Goal: Transaction & Acquisition: Purchase product/service

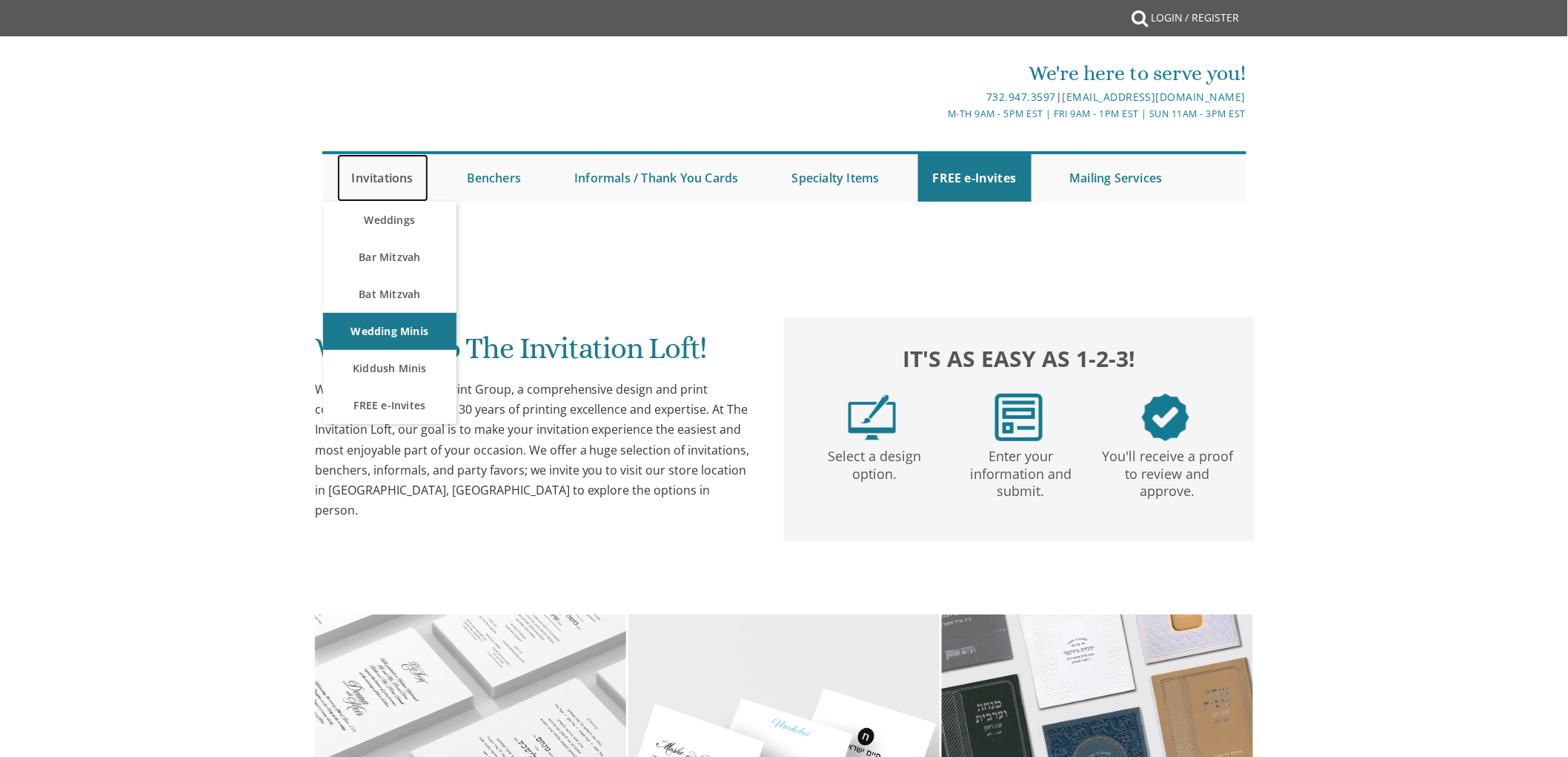
click at [381, 175] on link "Invitations" at bounding box center [382, 177] width 91 height 47
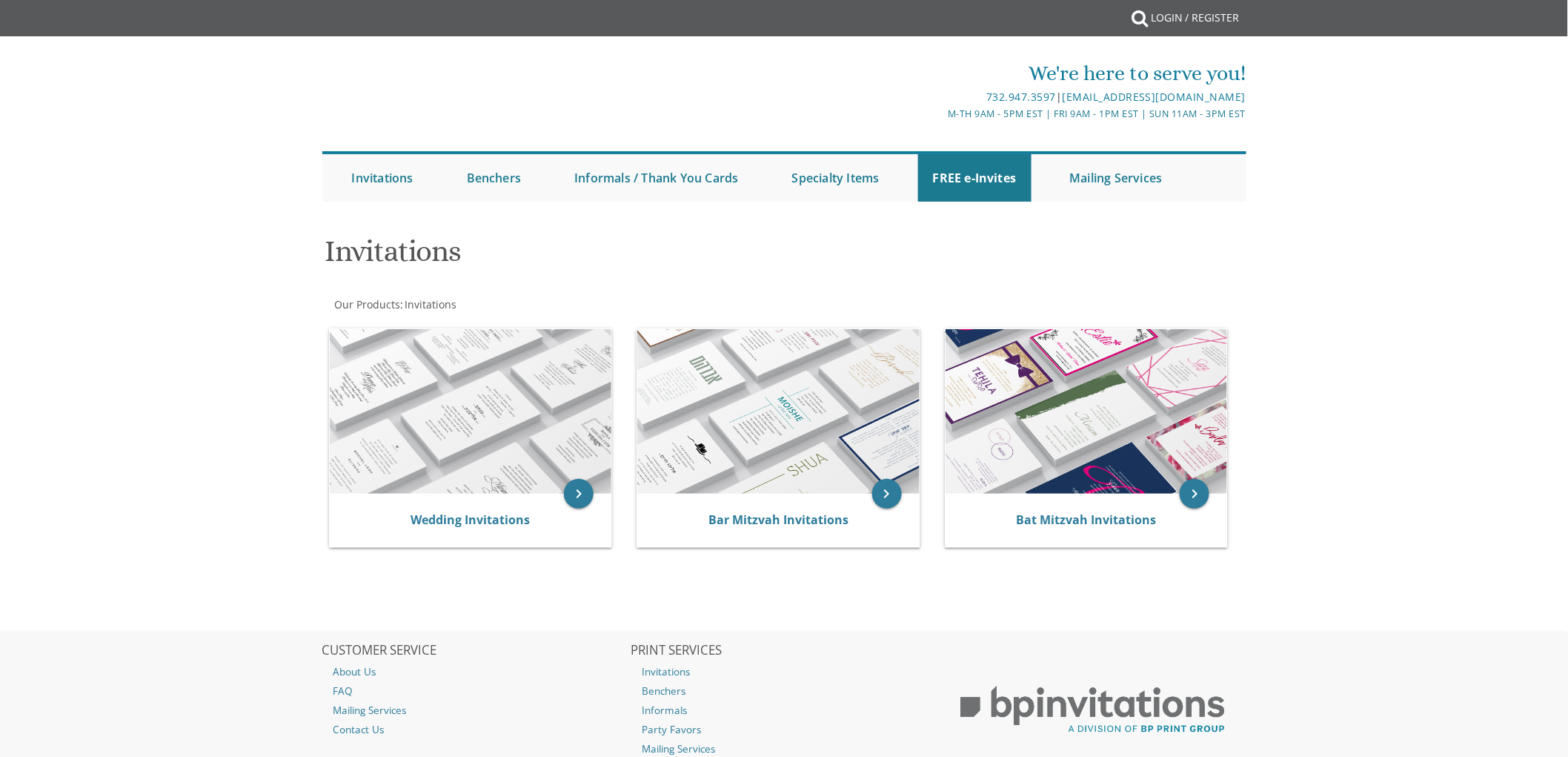
click at [387, 218] on div at bounding box center [784, 216] width 949 height 15
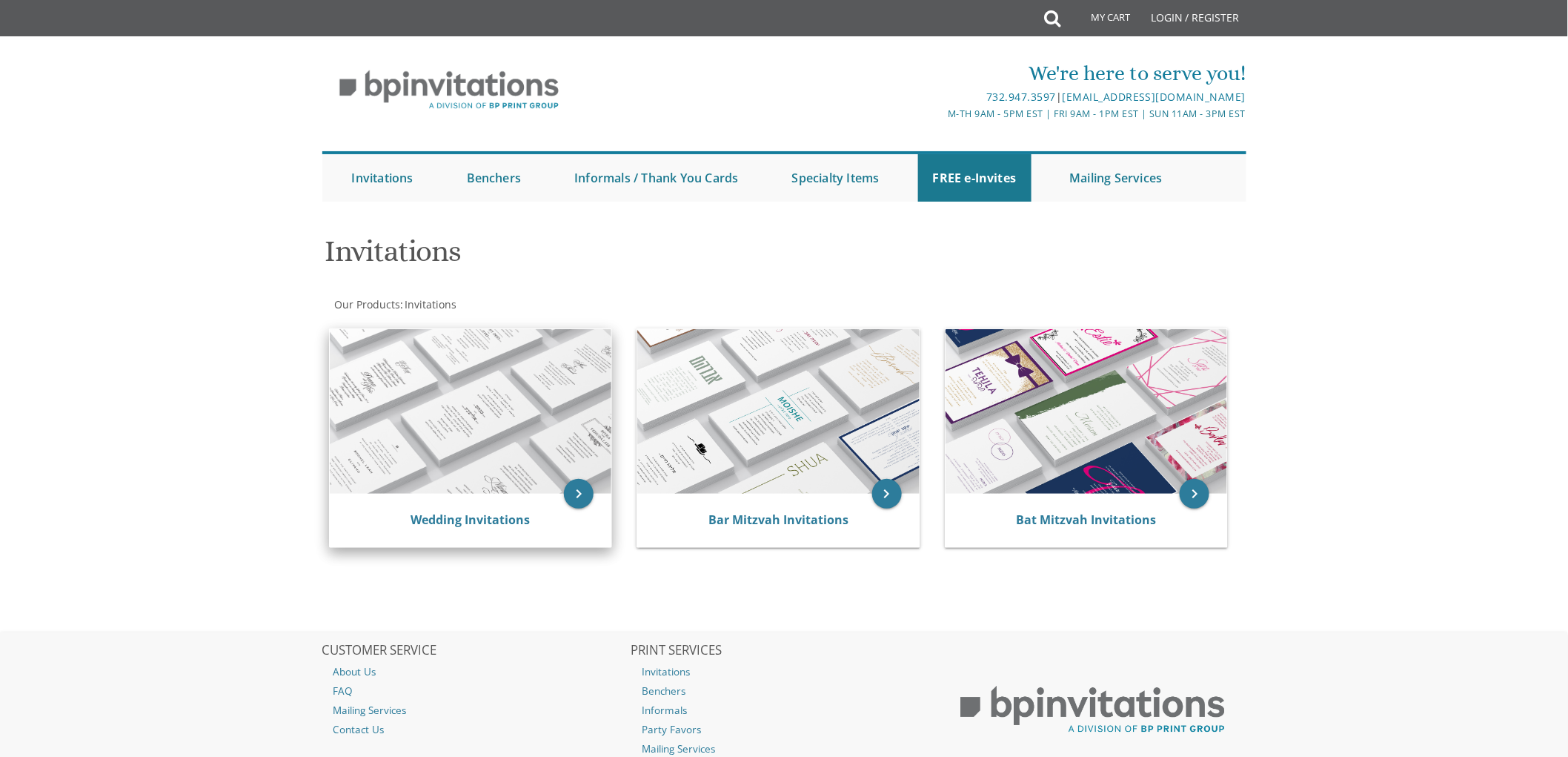
click at [476, 454] on img at bounding box center [471, 411] width 283 height 165
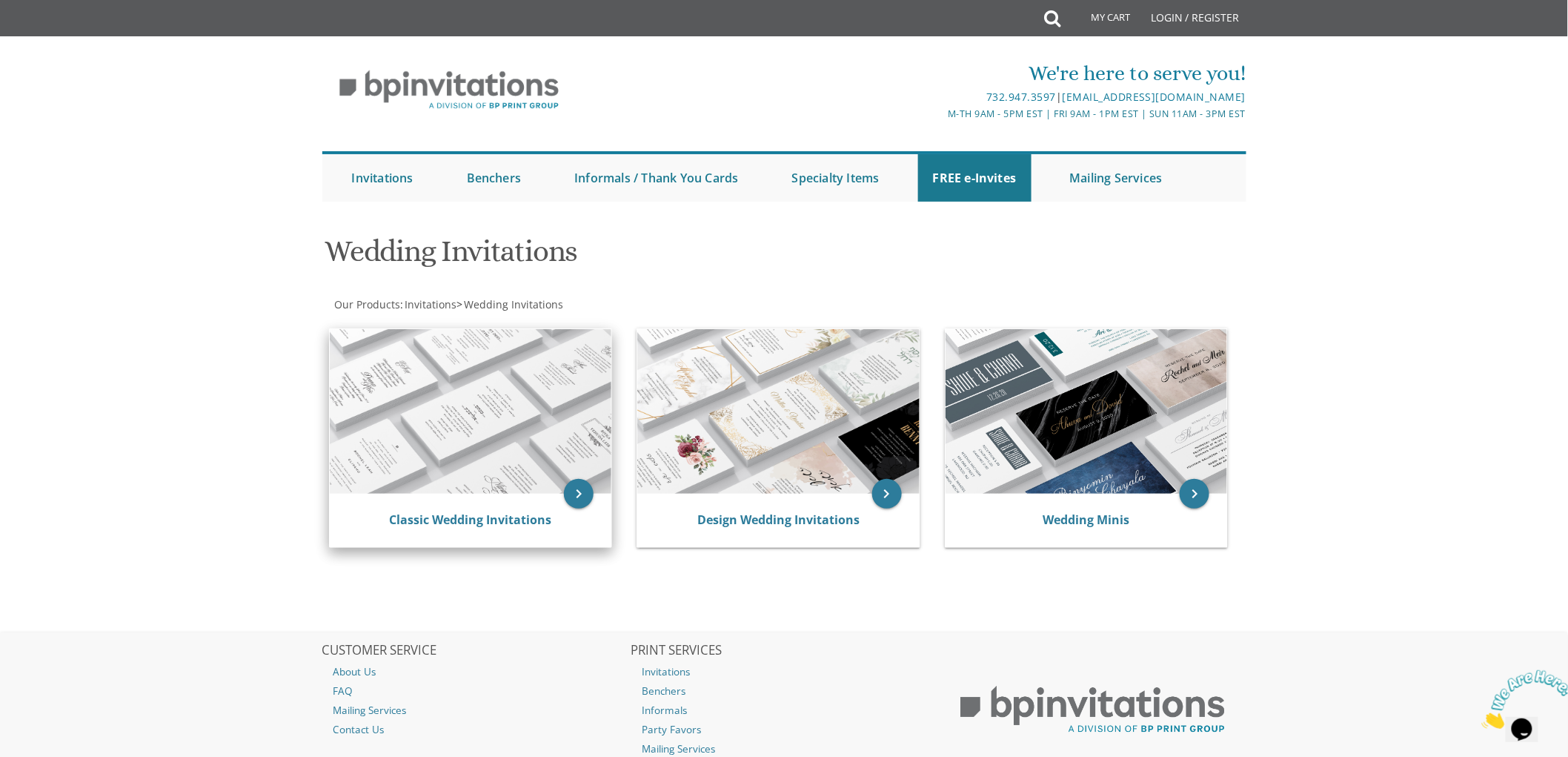
click at [471, 440] on img at bounding box center [471, 411] width 283 height 165
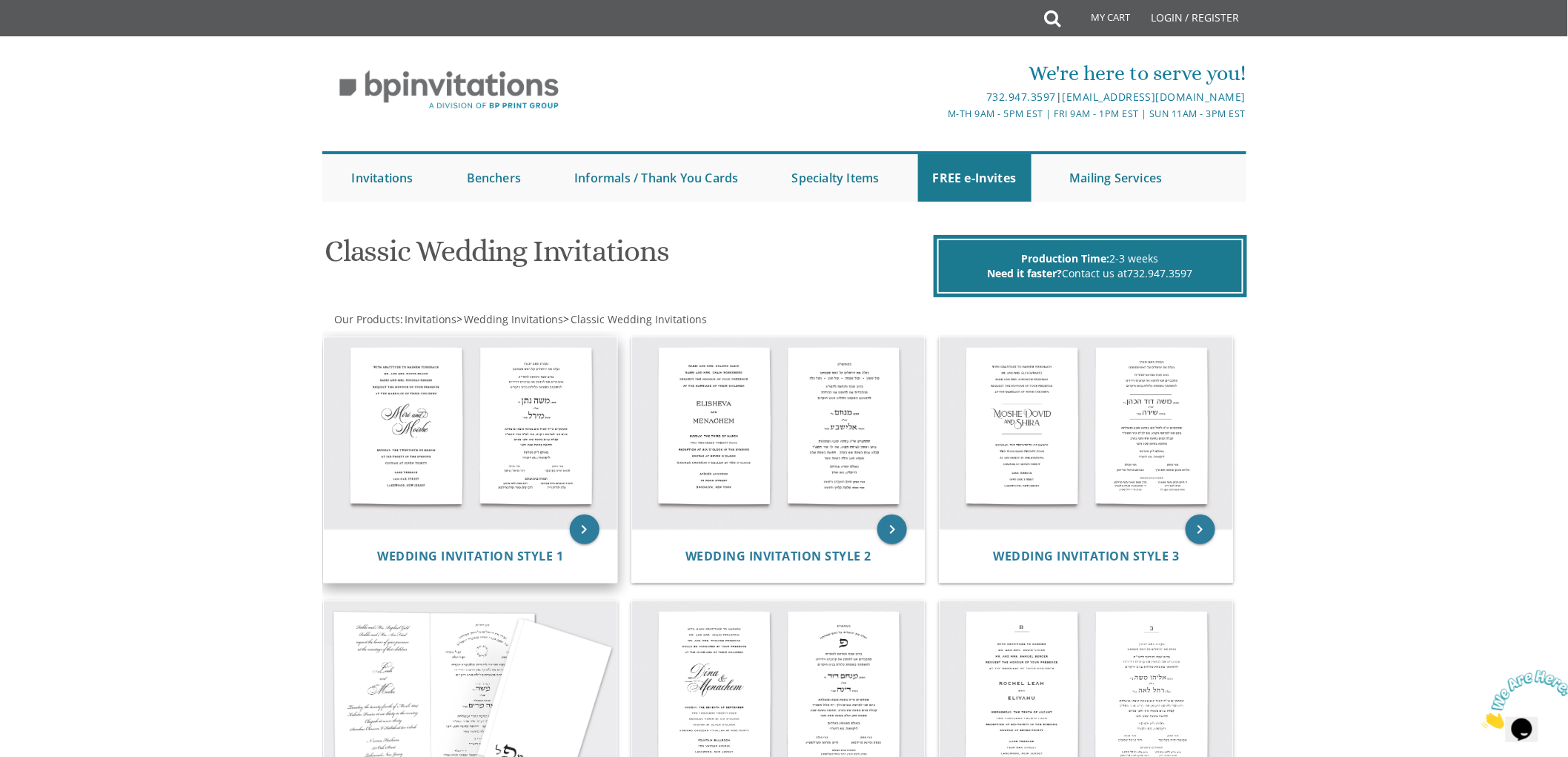
click at [517, 455] on img at bounding box center [471, 434] width 294 height 193
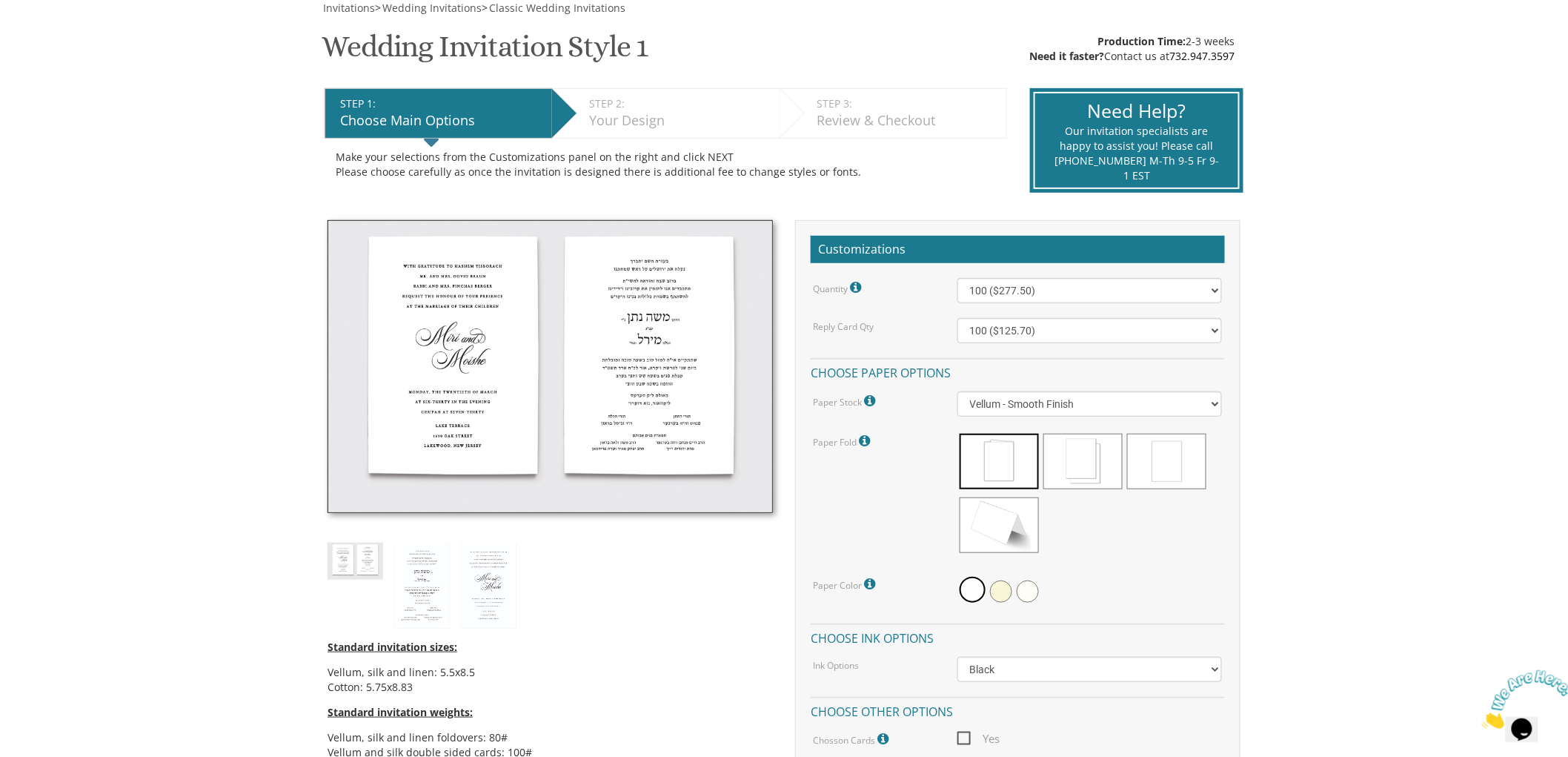
scroll to position [329, 0]
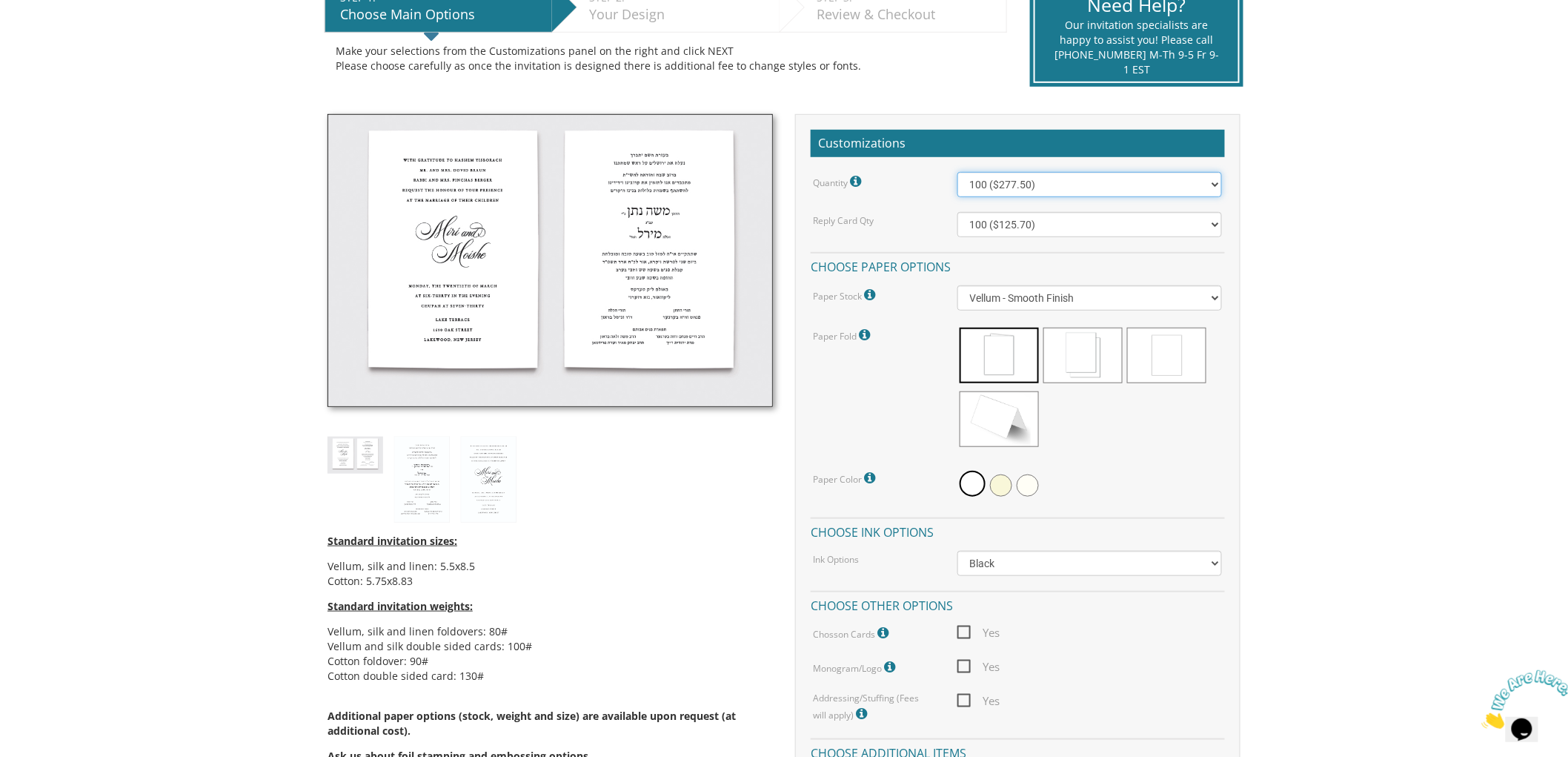
click at [1043, 183] on select "100 ($277.50) 200 ($330.45) 300 ($380.65) 400 ($432.70) 500 ($482.10) 600 ($534…" at bounding box center [1090, 184] width 265 height 26
select select "1000"
click at [958, 172] on select "100 ($277.50) 200 ($330.45) 300 ($380.65) 400 ($432.70) 500 ($482.10) 600 ($534…" at bounding box center [1090, 184] width 265 height 26
click at [1000, 424] on span at bounding box center [999, 419] width 79 height 55
click at [970, 478] on span at bounding box center [973, 484] width 26 height 26
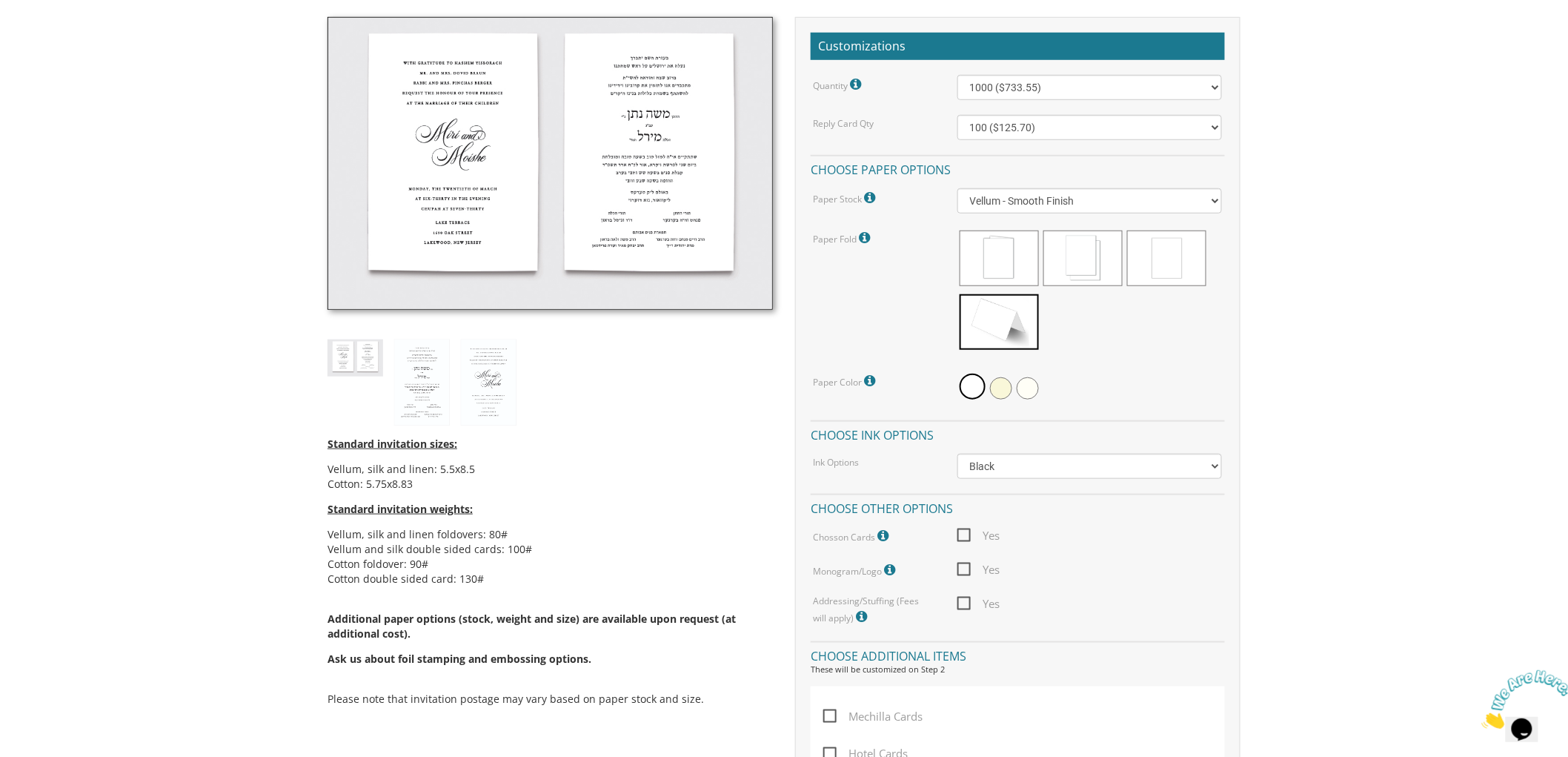
scroll to position [411, 0]
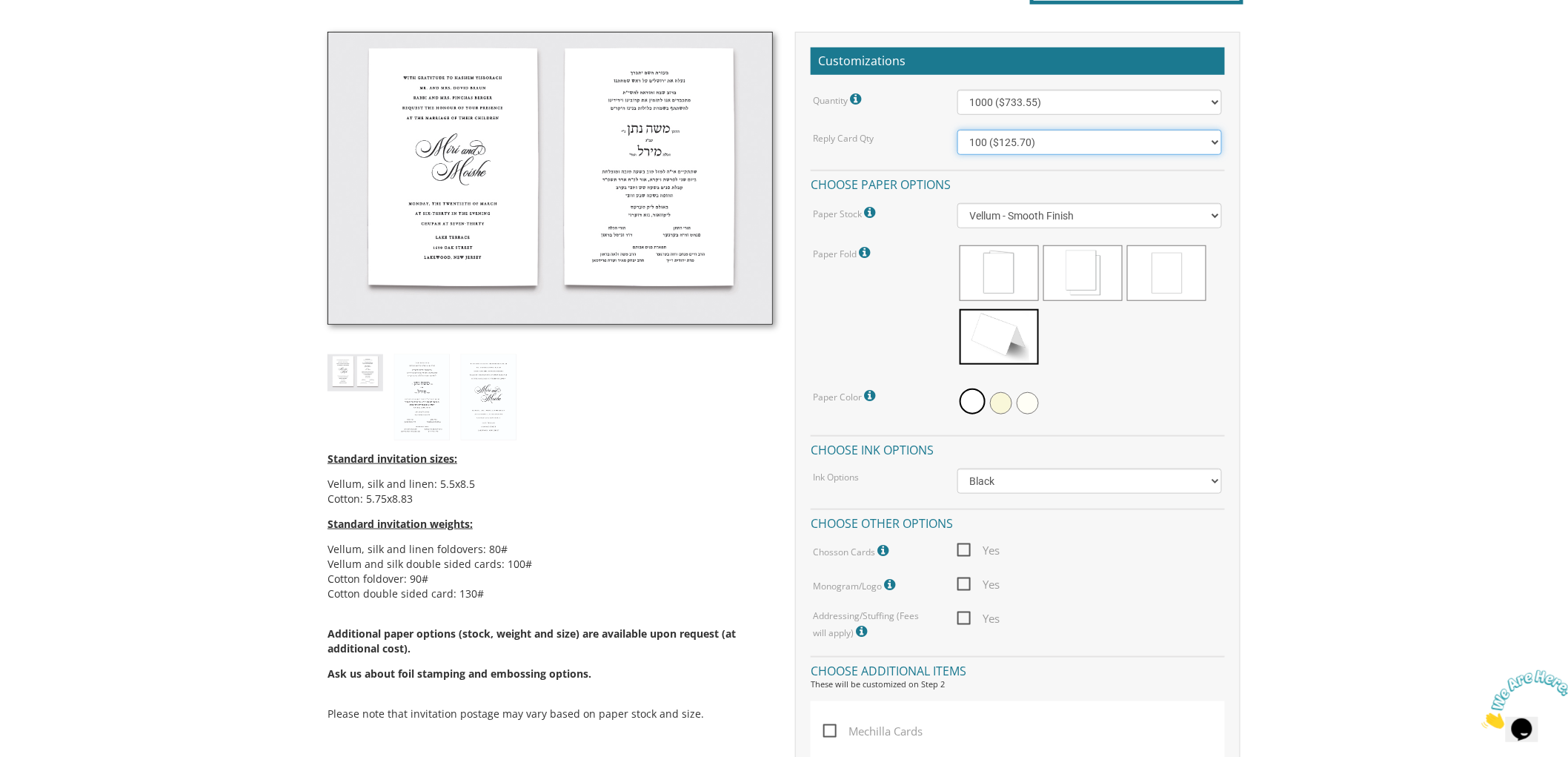
click at [1076, 139] on select "100 ($125.70) 200 ($150.60) 300 ($177.95) 400 ($270.70) 500 ($225.30) 600 ($249…" at bounding box center [1090, 143] width 265 height 26
select select "400"
click at [958, 130] on select "100 ($125.70) 200 ($150.60) 300 ($177.95) 400 ($270.70) 500 ($225.30) 600 ($249…" at bounding box center [1090, 143] width 265 height 26
click at [1004, 283] on span at bounding box center [999, 273] width 79 height 55
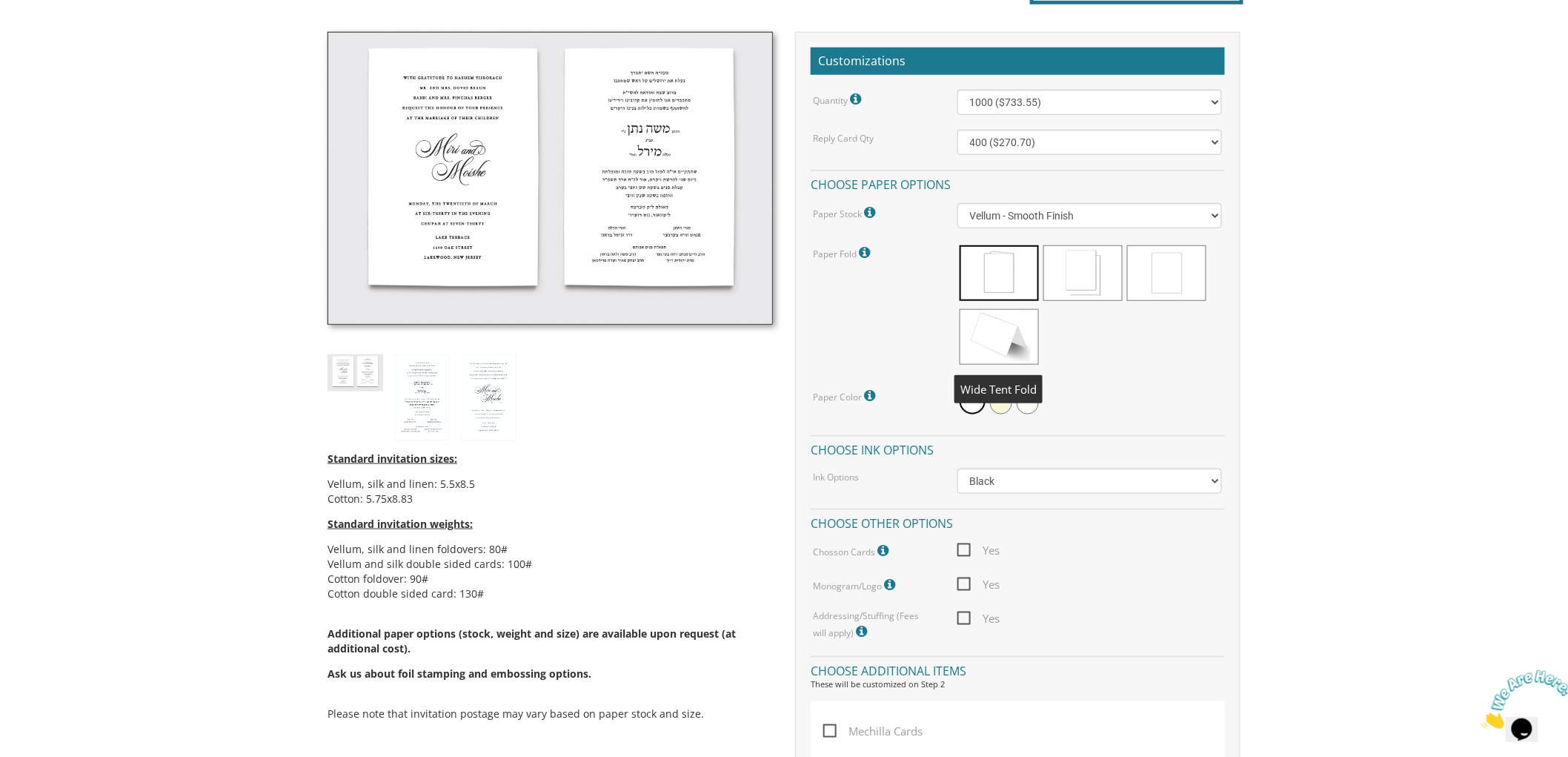
click at [998, 341] on span at bounding box center [999, 337] width 79 height 55
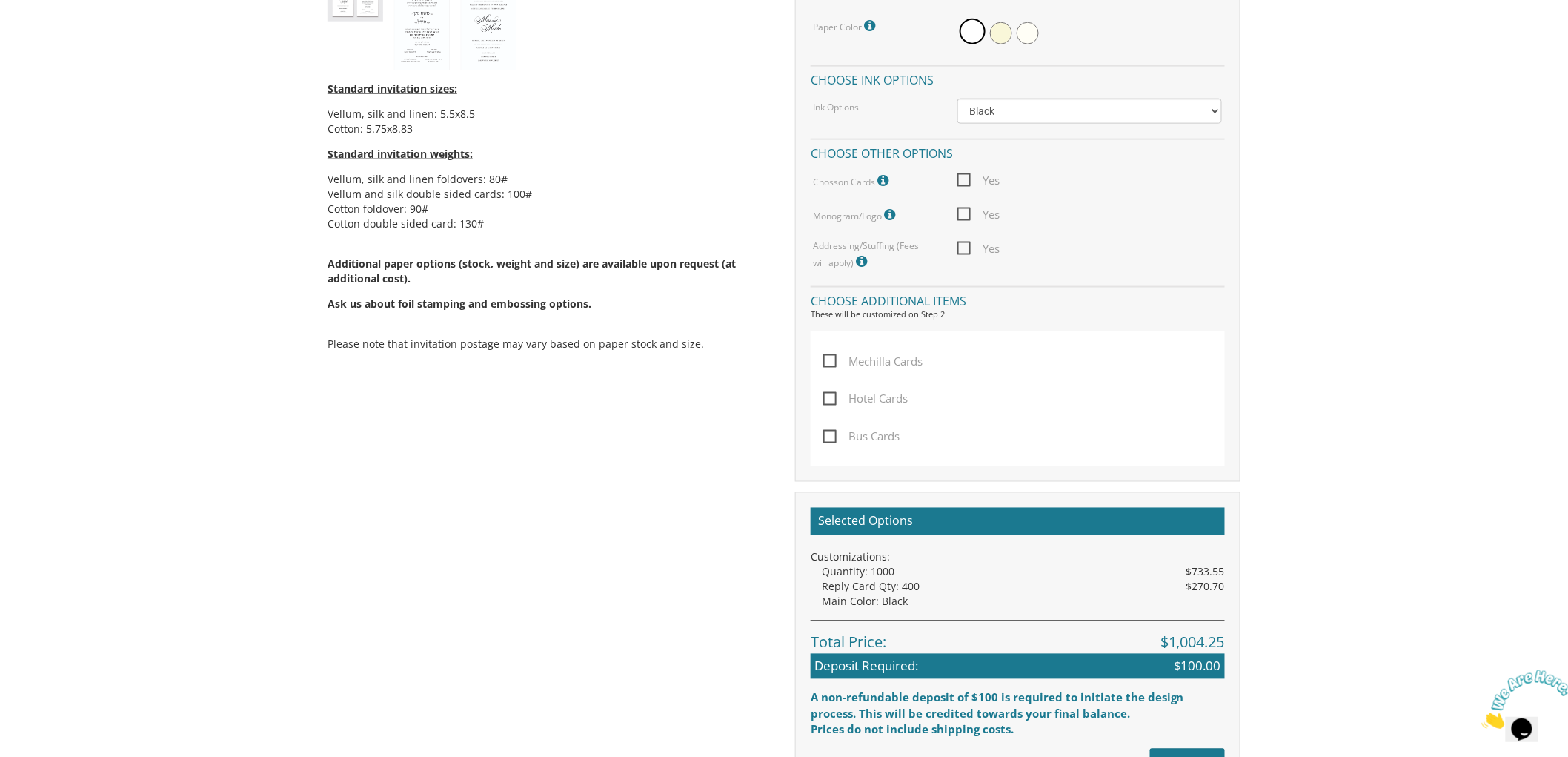
scroll to position [823, 0]
